Goal: Information Seeking & Learning: Stay updated

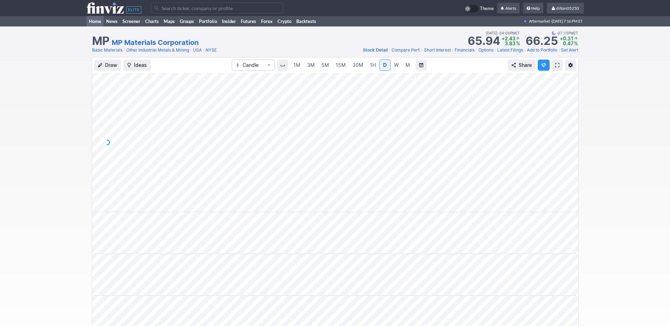
click at [93, 27] on link "Home" at bounding box center [95, 21] width 17 height 10
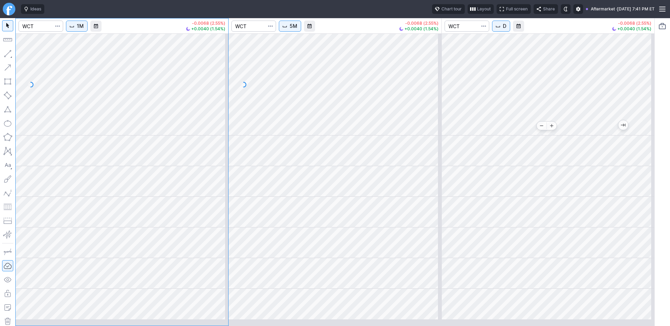
click at [550, 130] on div at bounding box center [548, 84] width 212 height 102
